Goal: Information Seeking & Learning: Compare options

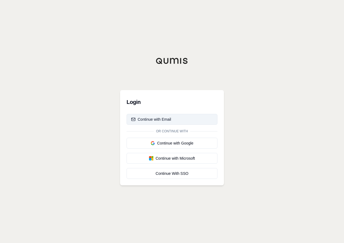
click at [159, 119] on div "Continue with Email" at bounding box center [151, 118] width 40 height 5
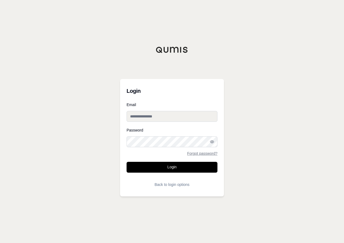
type input "**********"
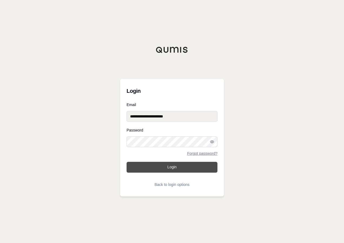
click at [186, 166] on button "Login" at bounding box center [171, 167] width 91 height 11
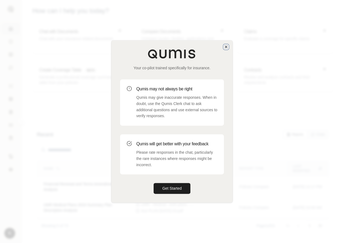
click at [226, 46] on icon "button" at bounding box center [226, 47] width 4 height 4
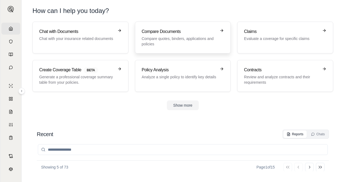
click at [177, 30] on h3 "Compare Documents" at bounding box center [179, 31] width 75 height 6
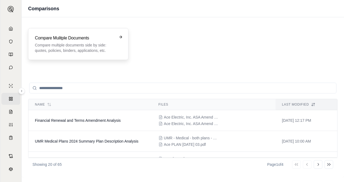
click at [84, 47] on p "Compare multiple documents side by side: quotes, policies, binders, application…" at bounding box center [74, 47] width 79 height 11
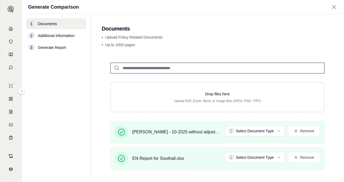
click at [135, 68] on input "search" at bounding box center [217, 68] width 214 height 11
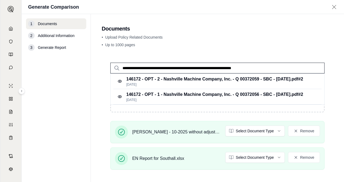
click at [273, 69] on input "**********" at bounding box center [217, 68] width 214 height 11
type input "**********"
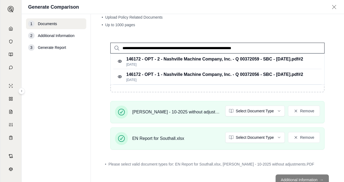
scroll to position [38, 0]
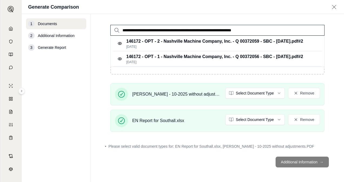
click at [278, 160] on footer "Additional Information →" at bounding box center [217, 161] width 231 height 19
click at [278, 161] on footer "Additional Information →" at bounding box center [217, 161] width 231 height 19
click at [278, 160] on footer "Additional Information →" at bounding box center [217, 161] width 231 height 19
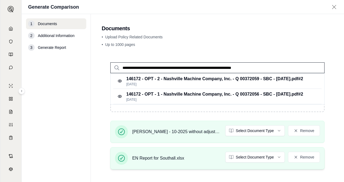
scroll to position [0, 0]
click at [278, 68] on input "**********" at bounding box center [217, 68] width 214 height 11
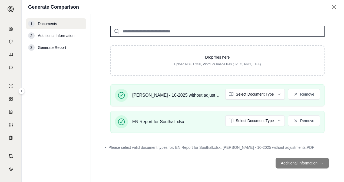
scroll to position [38, 0]
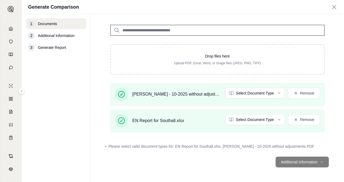
click at [278, 162] on footer "Additional Information →" at bounding box center [217, 161] width 231 height 19
drag, startPoint x: 289, startPoint y: 162, endPoint x: 274, endPoint y: 159, distance: 14.8
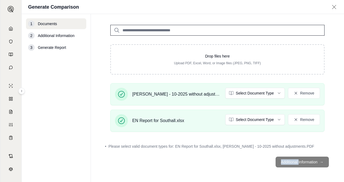
click at [274, 159] on footer "Additional Information →" at bounding box center [217, 161] width 231 height 19
click at [129, 32] on input "search" at bounding box center [217, 30] width 214 height 11
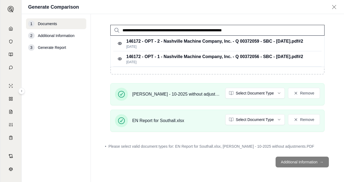
type input "**********"
click at [60, 35] on span "Additional Information" at bounding box center [56, 35] width 36 height 5
click at [278, 159] on footer "Additional Information →" at bounding box center [217, 161] width 231 height 19
click at [278, 30] on input "**********" at bounding box center [217, 30] width 214 height 11
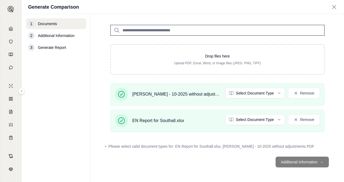
click at [63, 38] on div "2 Additional Information" at bounding box center [56, 35] width 60 height 11
click at [63, 38] on span "Additional Information" at bounding box center [56, 35] width 36 height 5
click at [120, 95] on icon at bounding box center [122, 95] width 8 height 8
click at [278, 164] on footer "Additional Information →" at bounding box center [217, 161] width 231 height 19
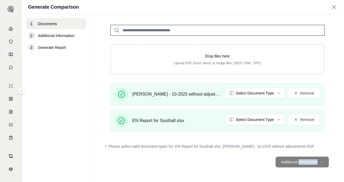
click at [278, 164] on footer "Additional Information →" at bounding box center [217, 161] width 231 height 19
click at [278, 163] on footer "Additional Information →" at bounding box center [217, 161] width 231 height 19
click at [278, 6] on icon at bounding box center [333, 6] width 7 height 5
